Goal: Information Seeking & Learning: Learn about a topic

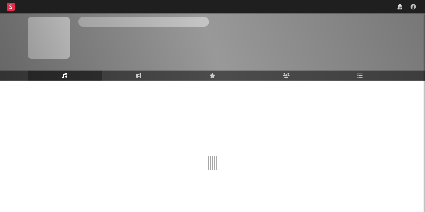
scroll to position [21, 0]
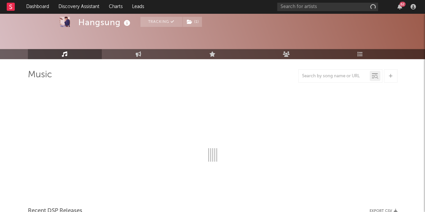
select select "6m"
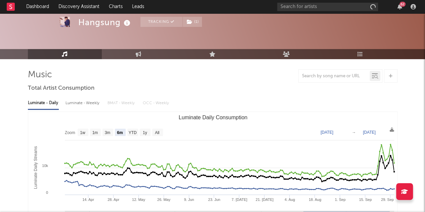
click at [400, 7] on icon "button" at bounding box center [399, 6] width 5 height 5
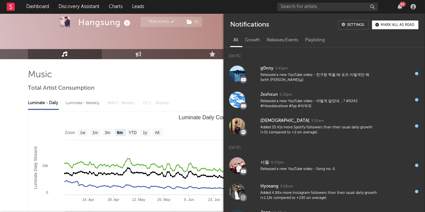
click at [400, 7] on icon "button" at bounding box center [399, 6] width 5 height 5
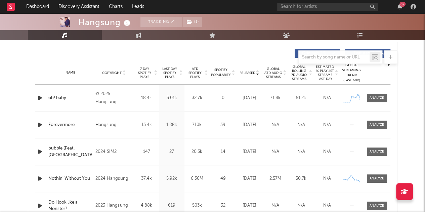
scroll to position [251, 0]
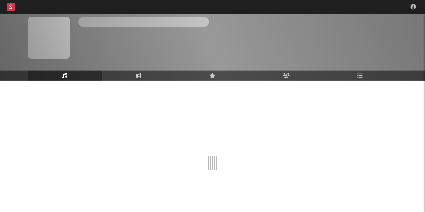
scroll to position [21, 0]
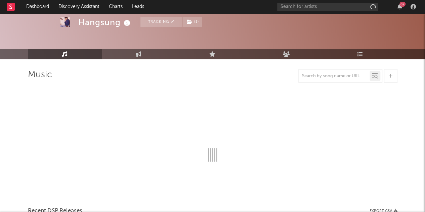
select select "6m"
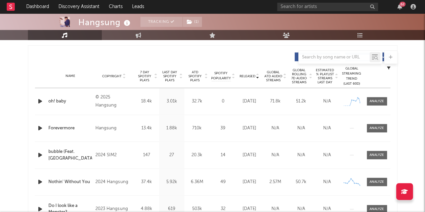
scroll to position [250, 0]
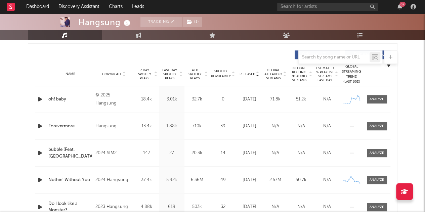
click at [400, 4] on div "62" at bounding box center [402, 4] width 6 height 5
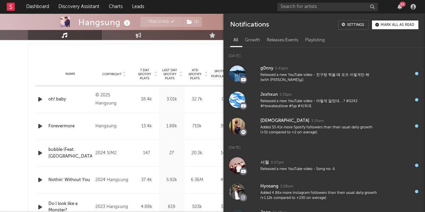
click at [400, 4] on div "62" at bounding box center [402, 4] width 6 height 5
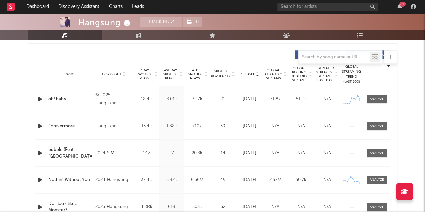
click at [363, 36] on link "Playlists/Charts" at bounding box center [360, 35] width 74 height 10
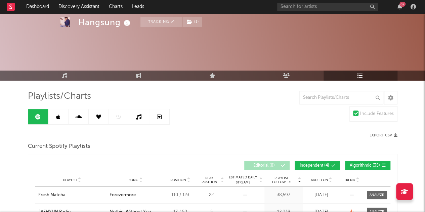
scroll to position [98, 0]
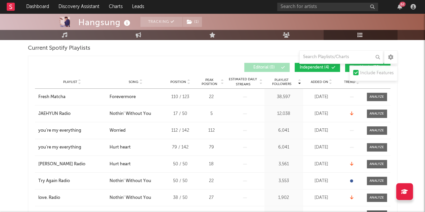
click at [322, 82] on span "Added On" at bounding box center [319, 82] width 17 height 4
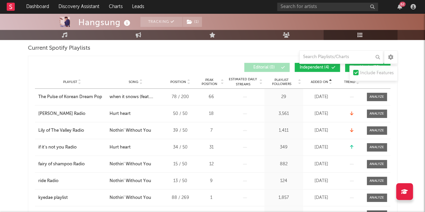
click at [322, 82] on span "Added On" at bounding box center [319, 82] width 17 height 4
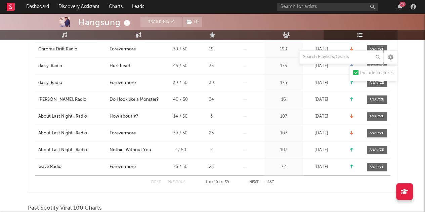
scroll to position [0, 0]
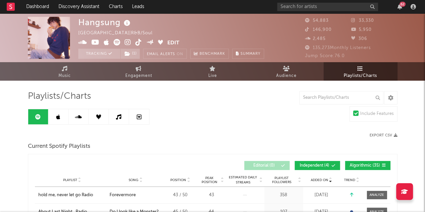
click at [61, 119] on link at bounding box center [58, 116] width 20 height 15
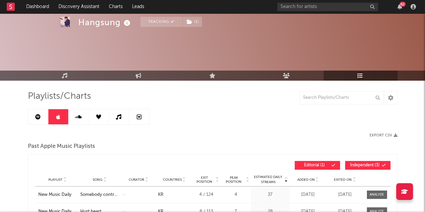
scroll to position [65, 0]
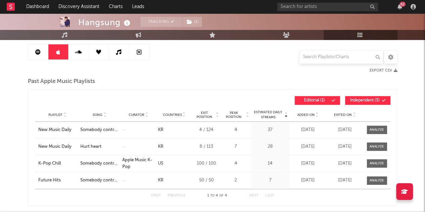
click at [120, 56] on link at bounding box center [119, 51] width 20 height 15
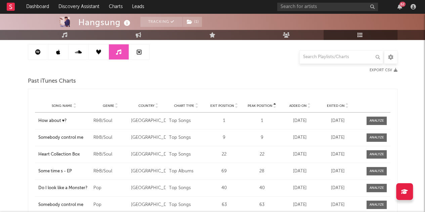
click at [303, 106] on span "Added On" at bounding box center [297, 106] width 17 height 4
click at [33, 49] on link at bounding box center [38, 51] width 20 height 15
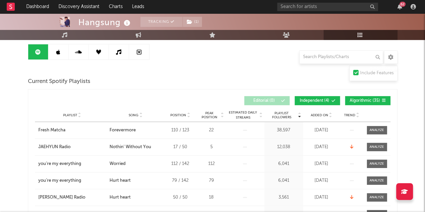
click at [70, 36] on link "Music" at bounding box center [65, 35] width 74 height 10
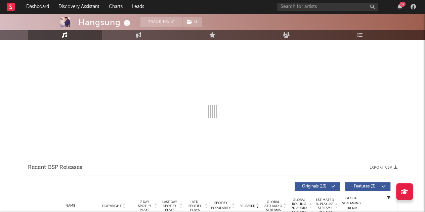
select select "6m"
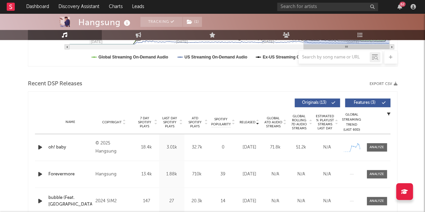
scroll to position [202, 0]
click at [149, 145] on div "18.4k" at bounding box center [147, 147] width 22 height 7
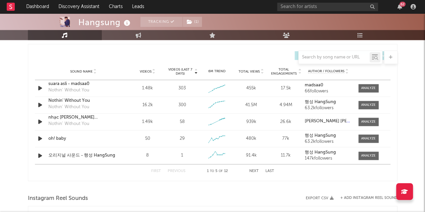
scroll to position [468, 0]
